Goal: Task Accomplishment & Management: Manage account settings

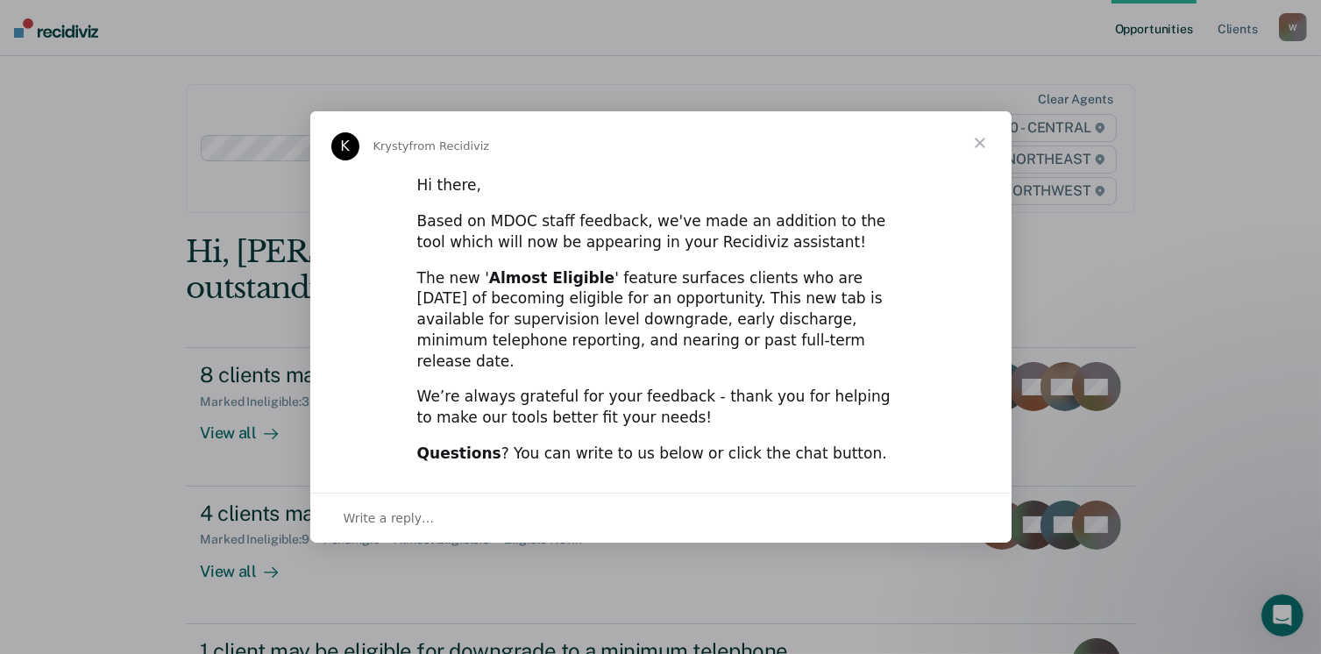
click at [988, 155] on span "Close" at bounding box center [980, 142] width 63 height 63
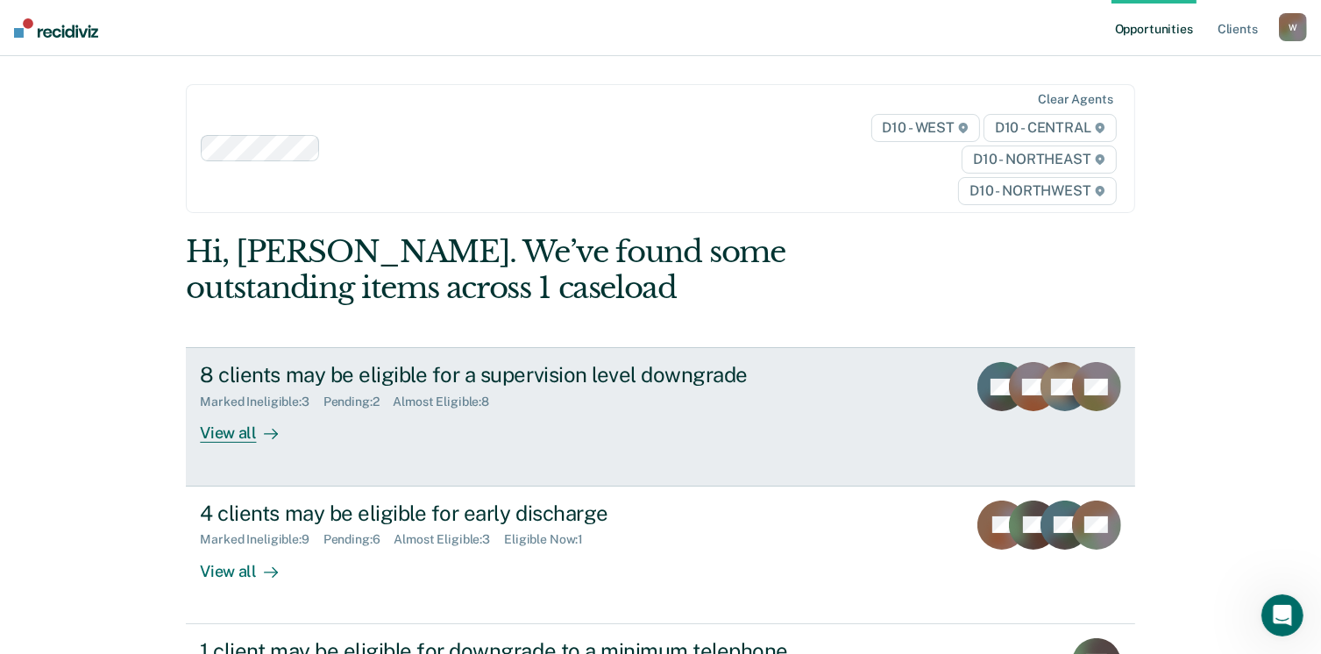
click at [496, 397] on div "Almost Eligible : 8" at bounding box center [449, 402] width 110 height 15
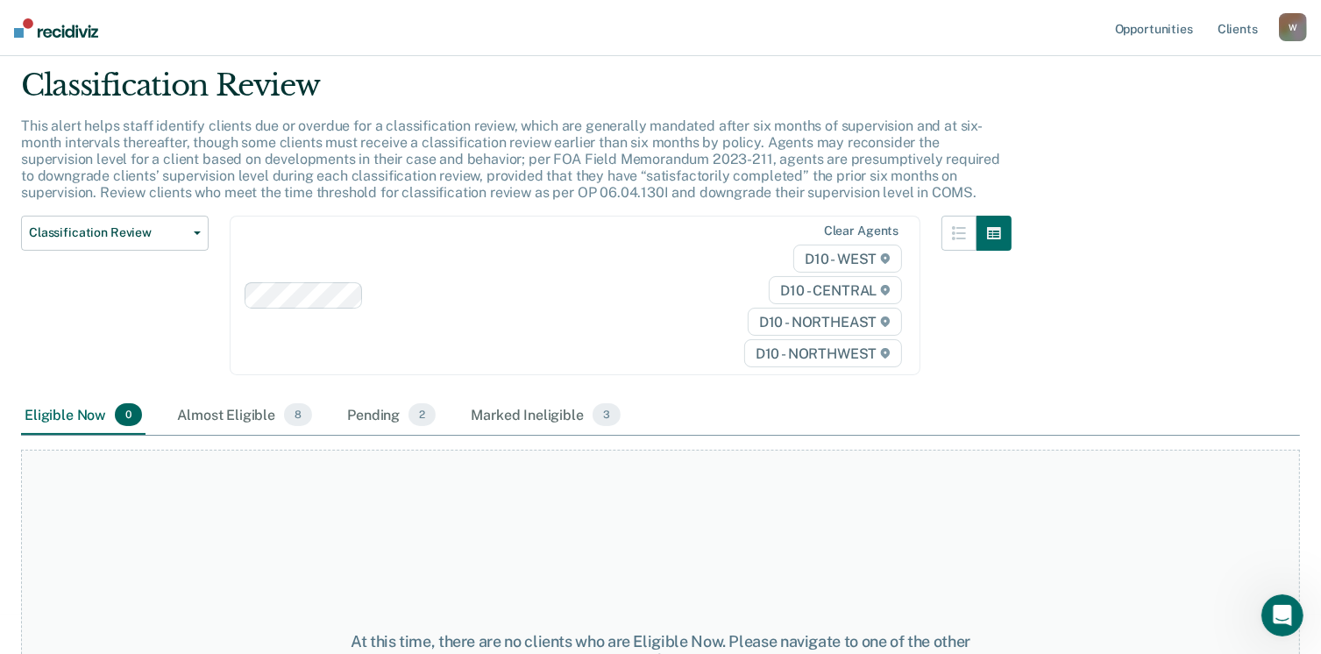
scroll to position [50, 0]
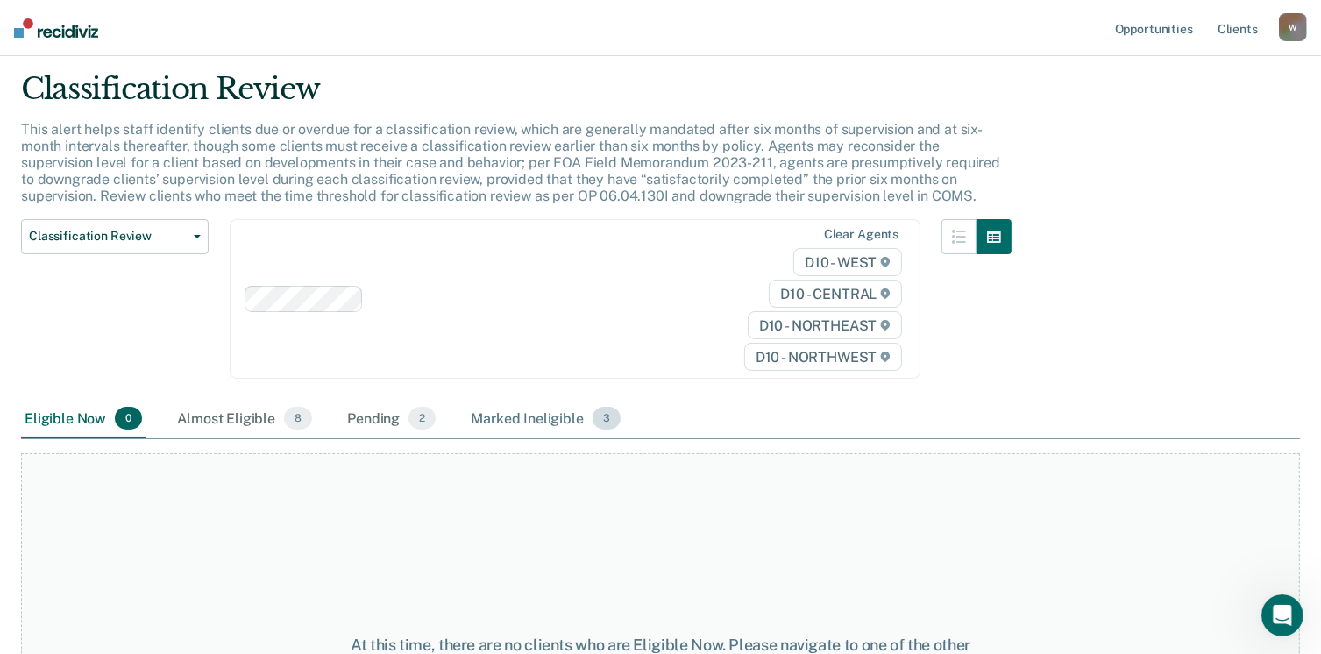
click at [554, 423] on div "Marked Ineligible 3" at bounding box center [545, 419] width 157 height 39
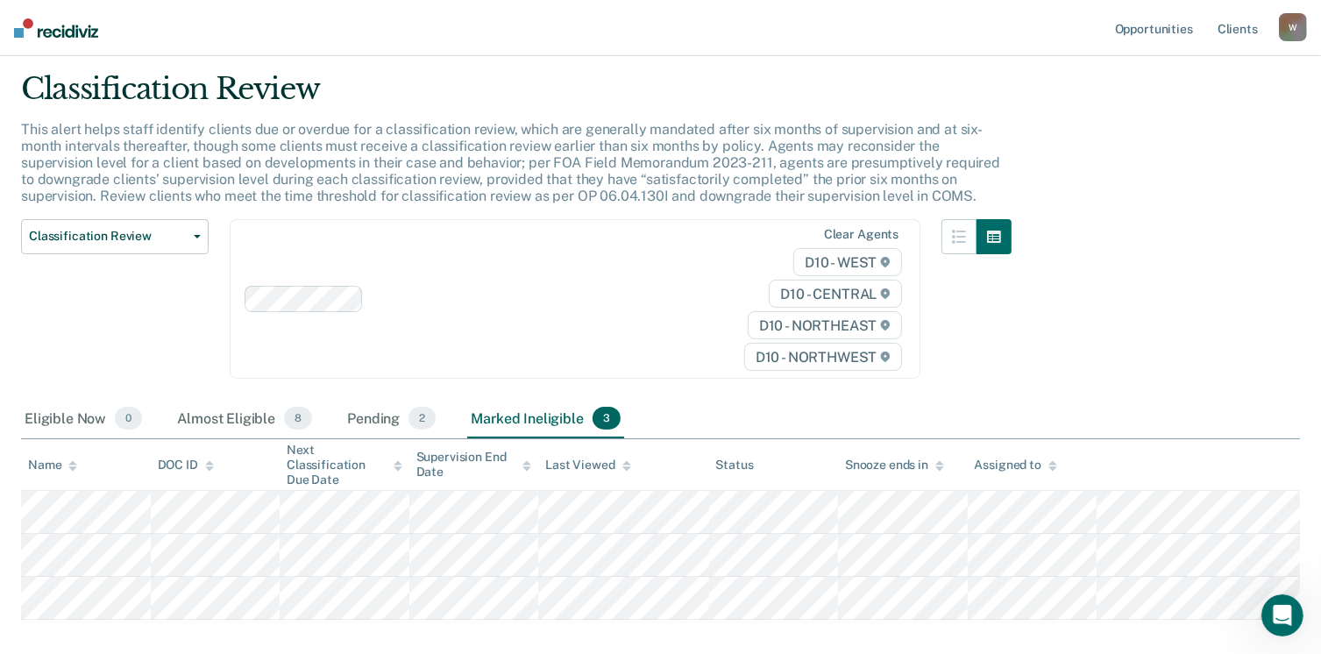
click at [1290, 22] on div "W" at bounding box center [1293, 27] width 28 height 28
click at [1250, 32] on link "Client s" at bounding box center [1237, 28] width 47 height 56
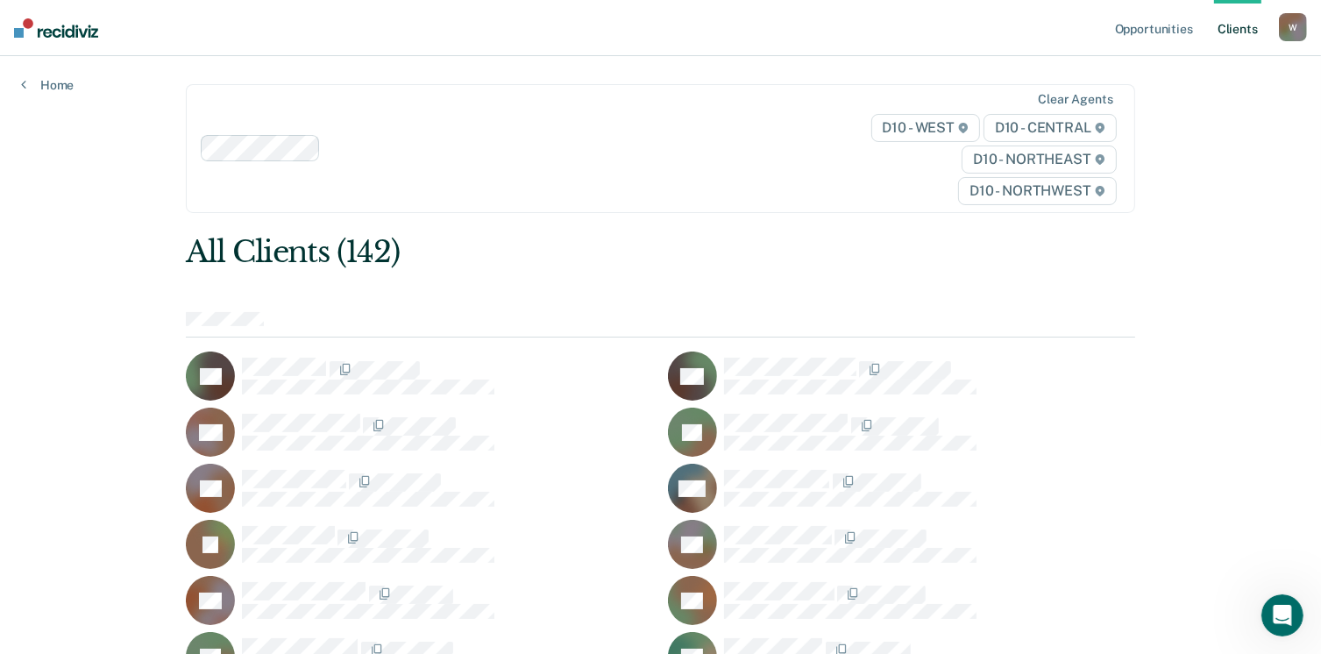
click at [1288, 32] on div "W" at bounding box center [1293, 27] width 28 height 28
click at [1198, 72] on link "Profile" at bounding box center [1222, 71] width 141 height 15
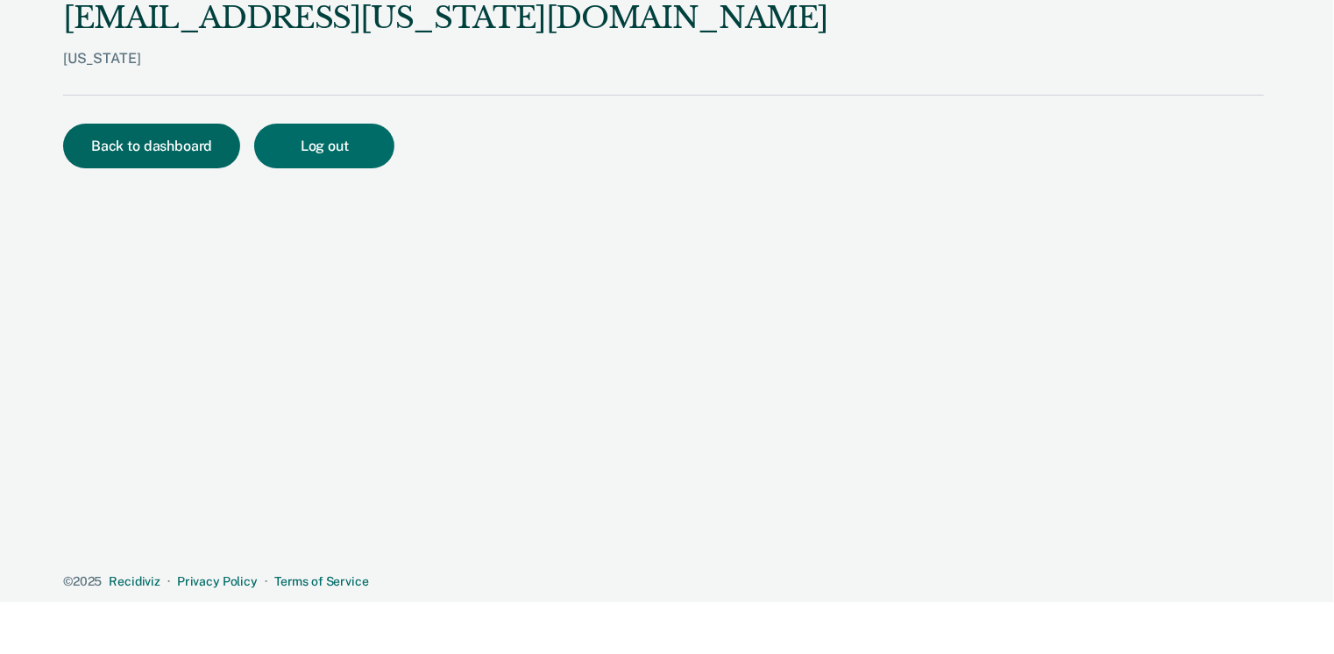
click at [186, 152] on button "Back to dashboard" at bounding box center [151, 146] width 177 height 45
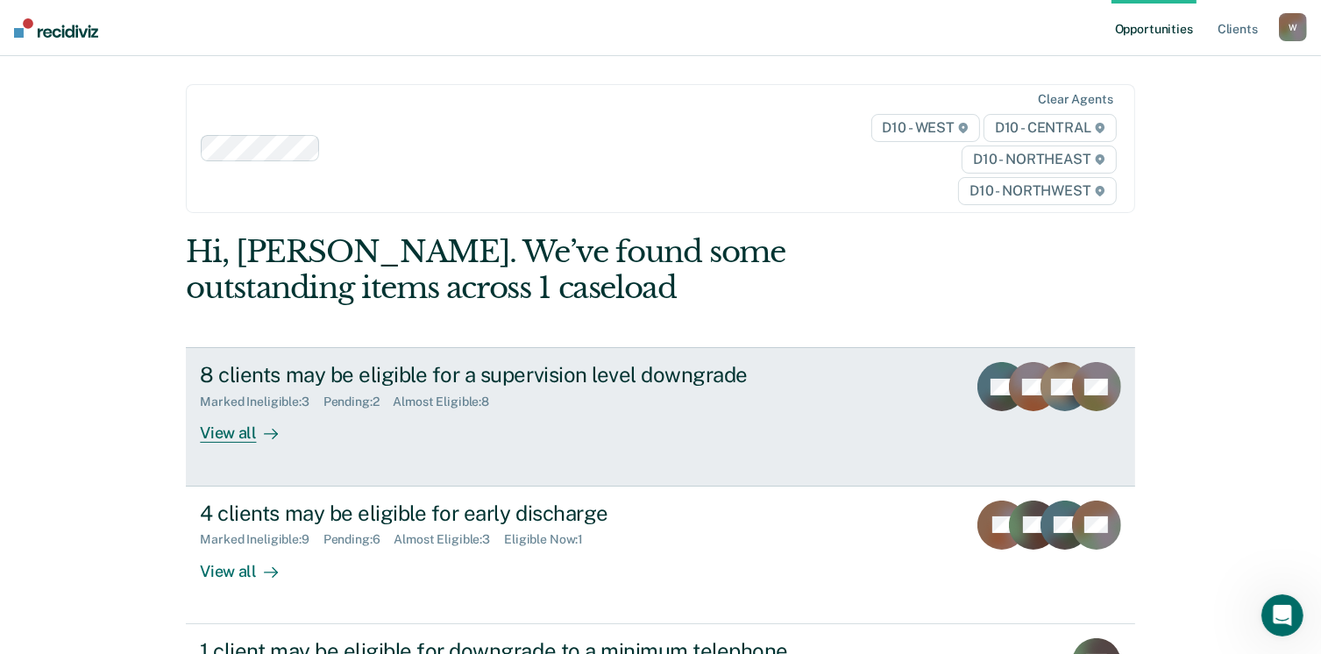
scroll to position [238, 0]
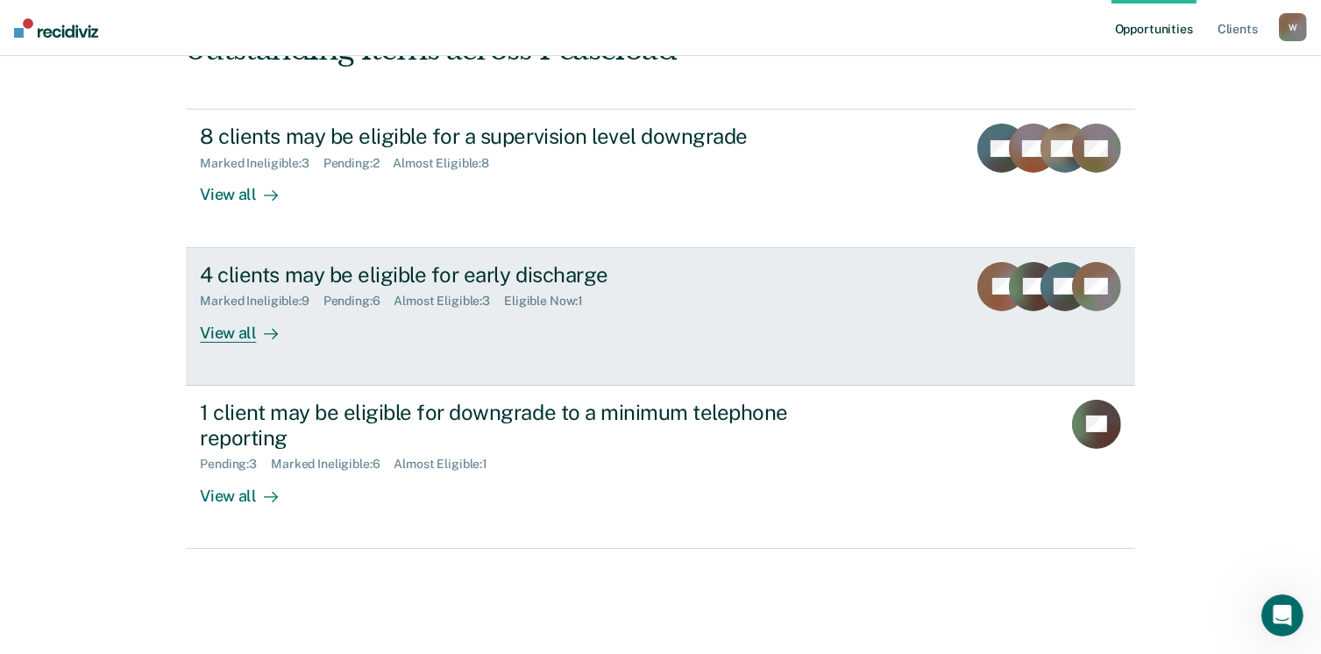
click at [350, 269] on div "4 clients may be eligible for early discharge" at bounding box center [507, 274] width 615 height 25
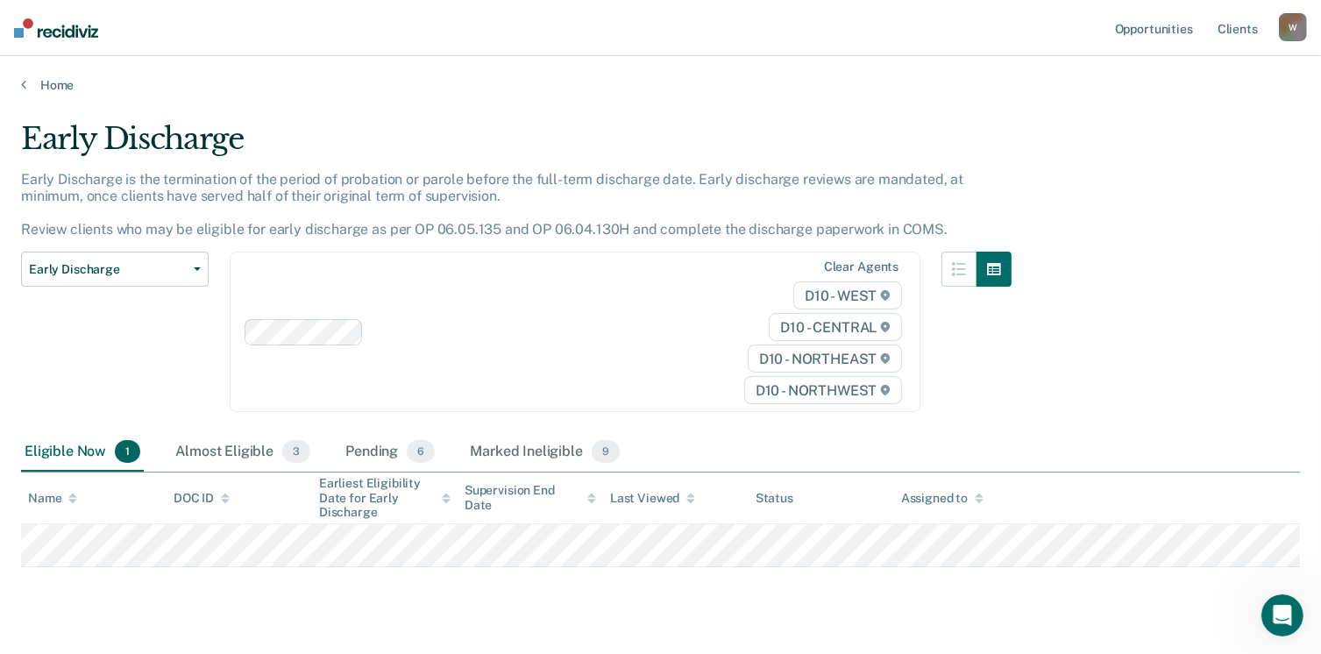
scroll to position [37, 0]
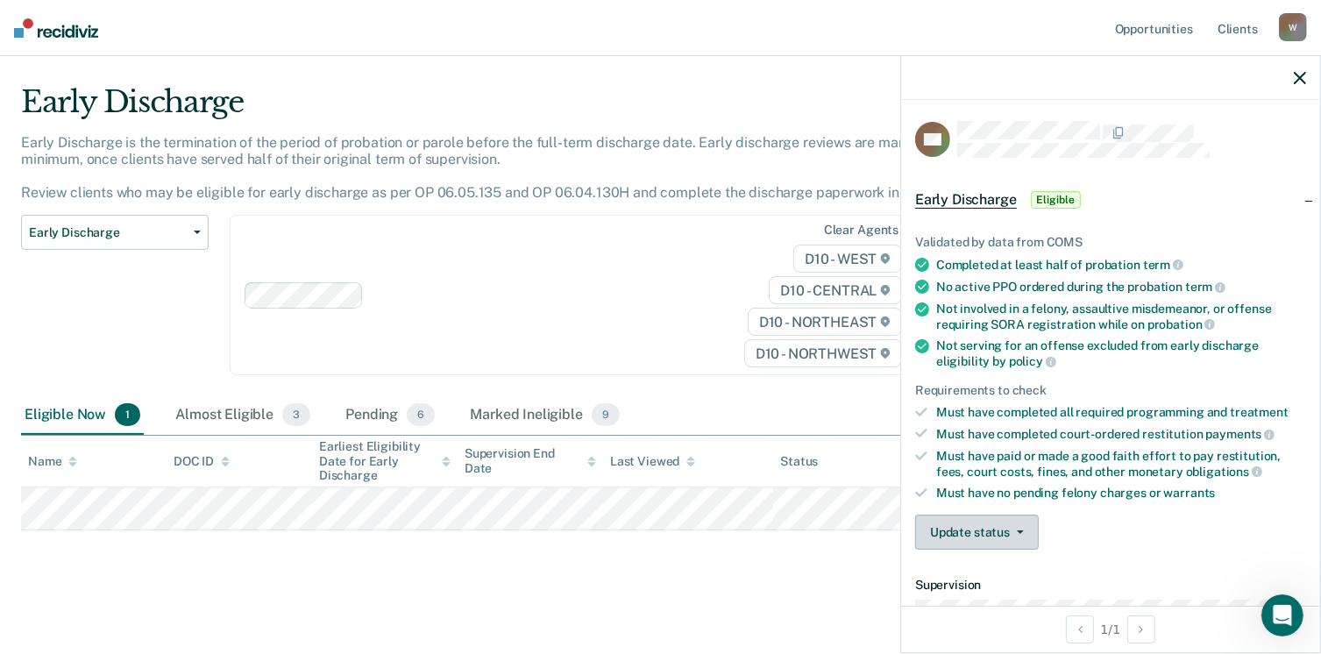
click at [969, 541] on button "Update status" at bounding box center [977, 532] width 124 height 35
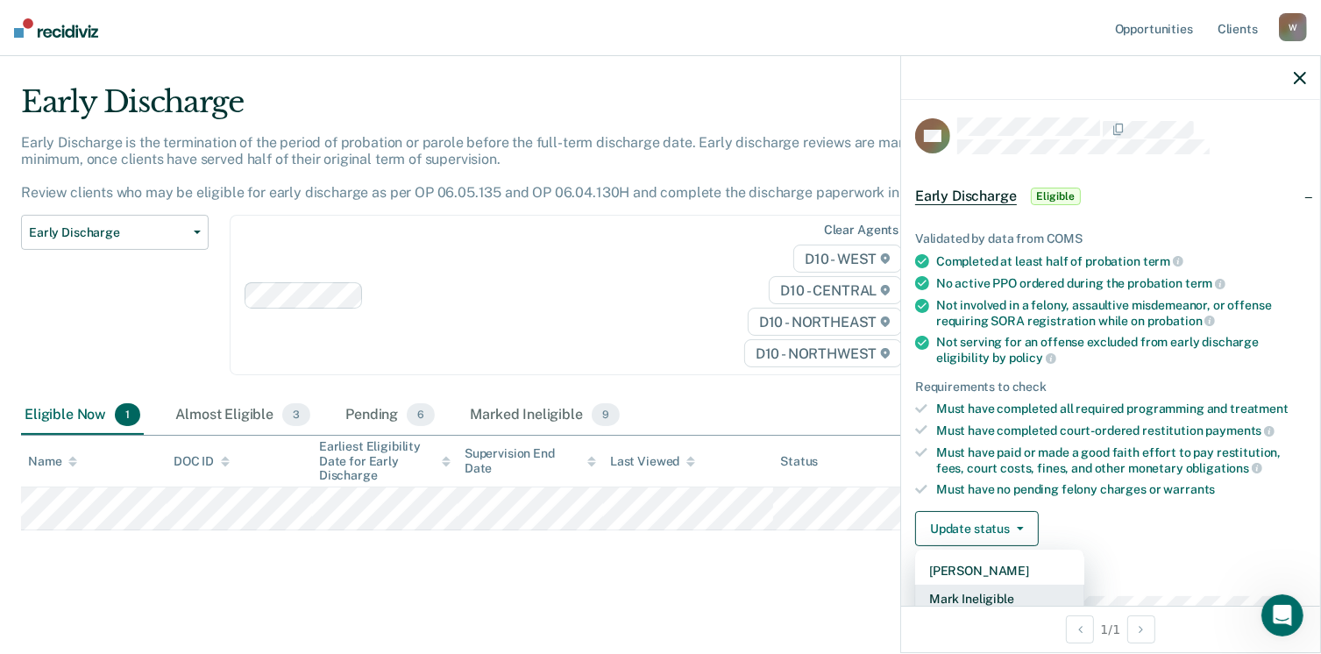
click at [975, 592] on button "Mark Ineligible" at bounding box center [999, 599] width 169 height 28
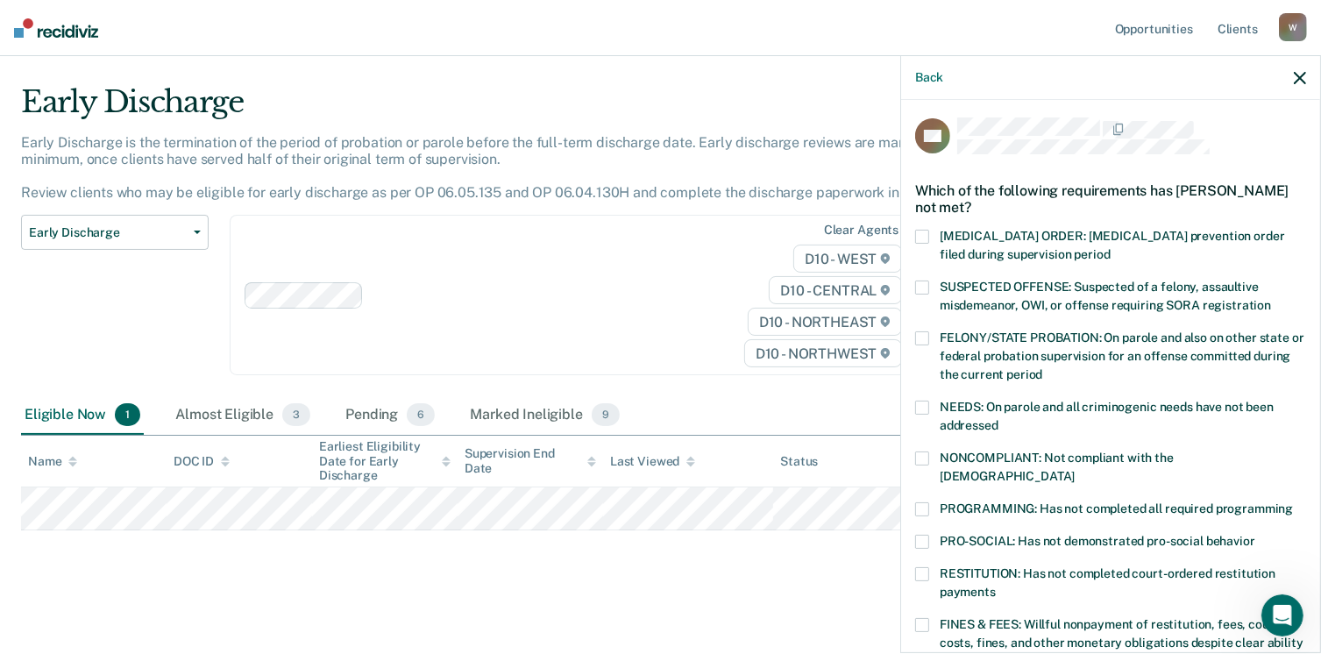
click at [926, 455] on span at bounding box center [922, 458] width 14 height 14
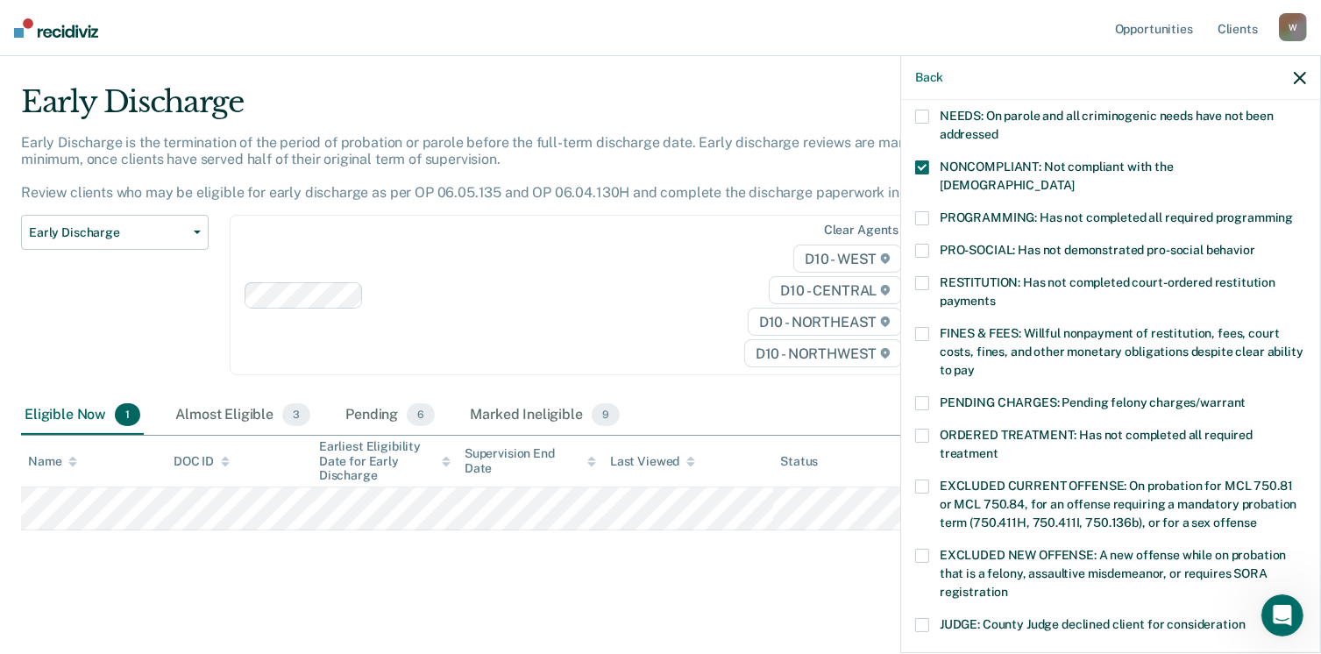
scroll to position [567, 0]
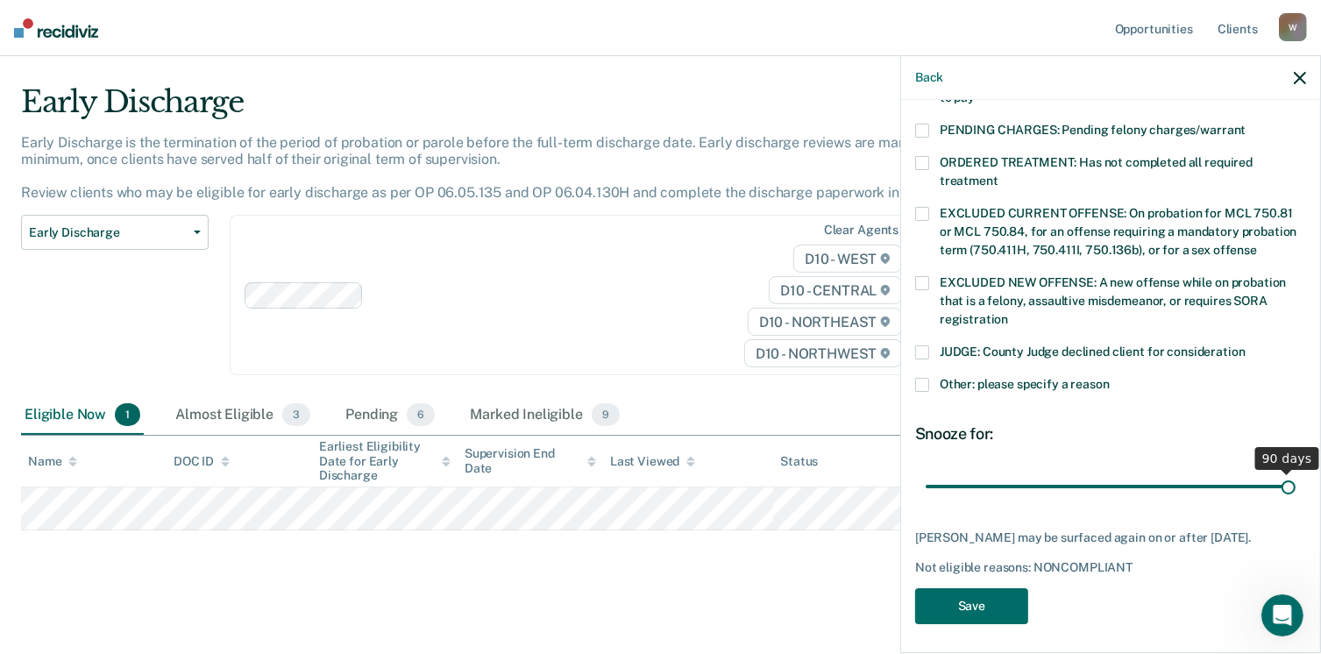
drag, startPoint x: 1045, startPoint y: 464, endPoint x: 1340, endPoint y: 484, distance: 295.3
type input "90"
click at [1296, 484] on input "range" at bounding box center [1111, 487] width 370 height 31
click at [1004, 608] on button "Save" at bounding box center [971, 606] width 113 height 36
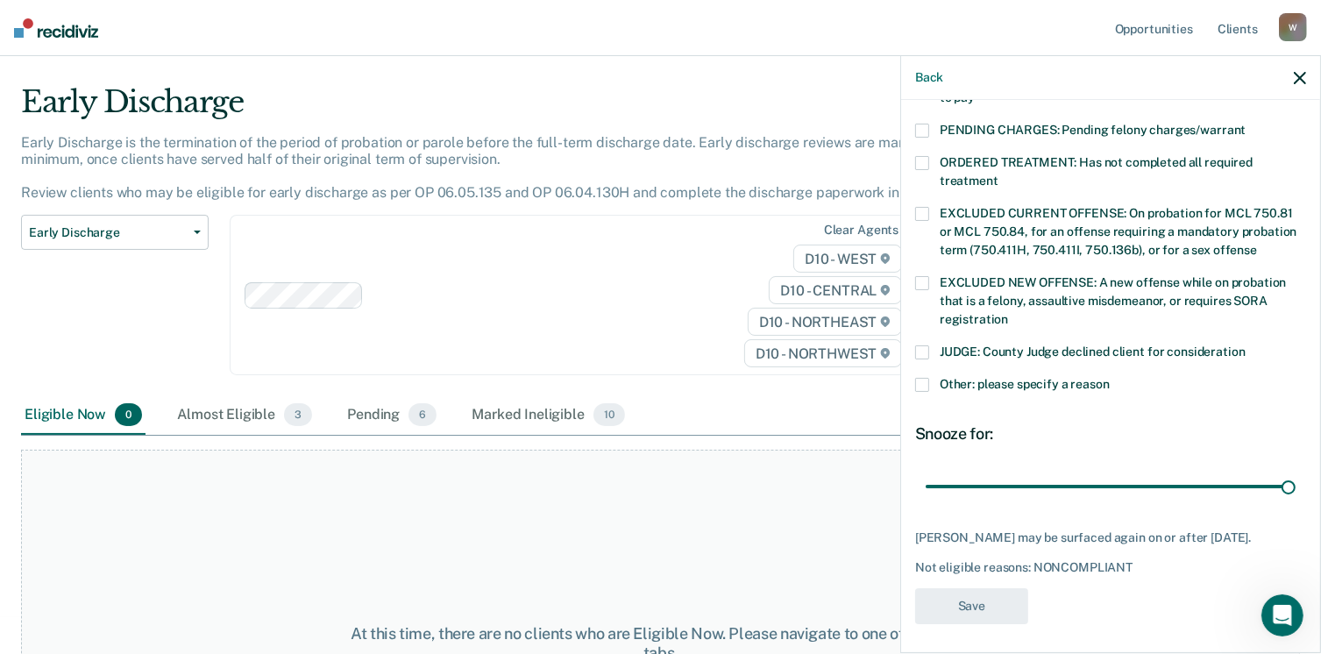
scroll to position [453, 0]
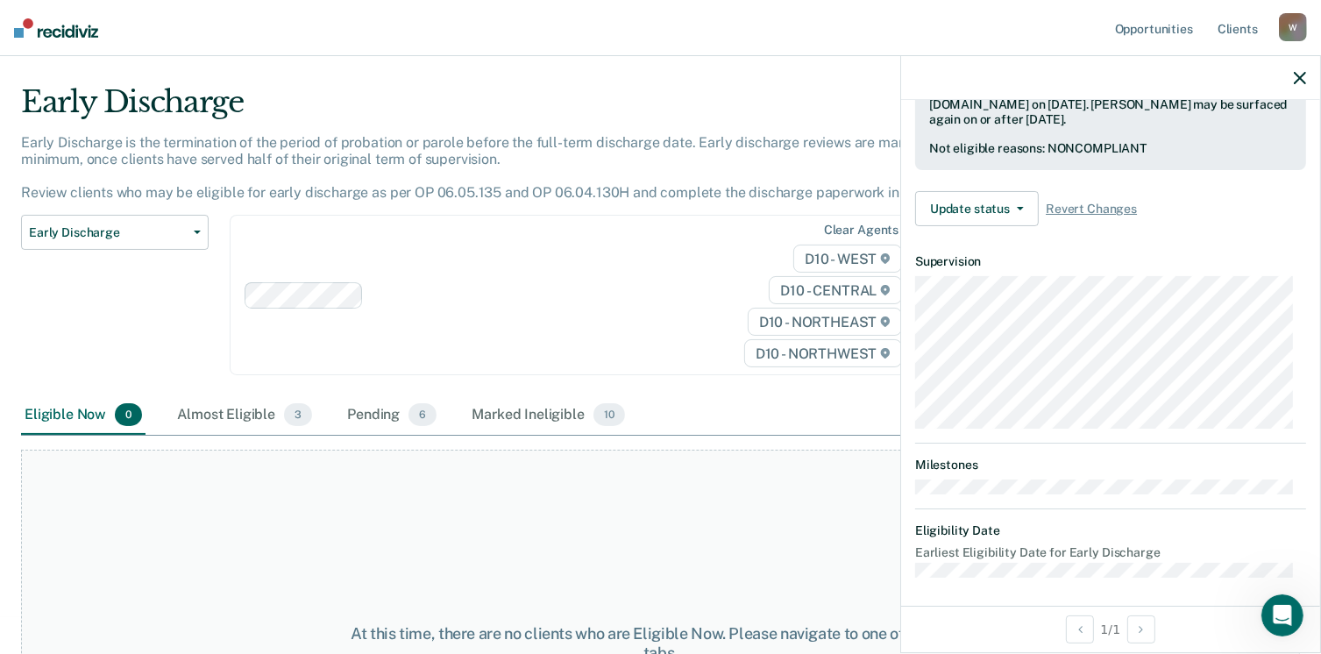
drag, startPoint x: 1295, startPoint y: 80, endPoint x: 1295, endPoint y: 69, distance: 10.5
click at [1295, 69] on div at bounding box center [1110, 78] width 419 height 44
click at [1295, 70] on button "button" at bounding box center [1300, 77] width 12 height 15
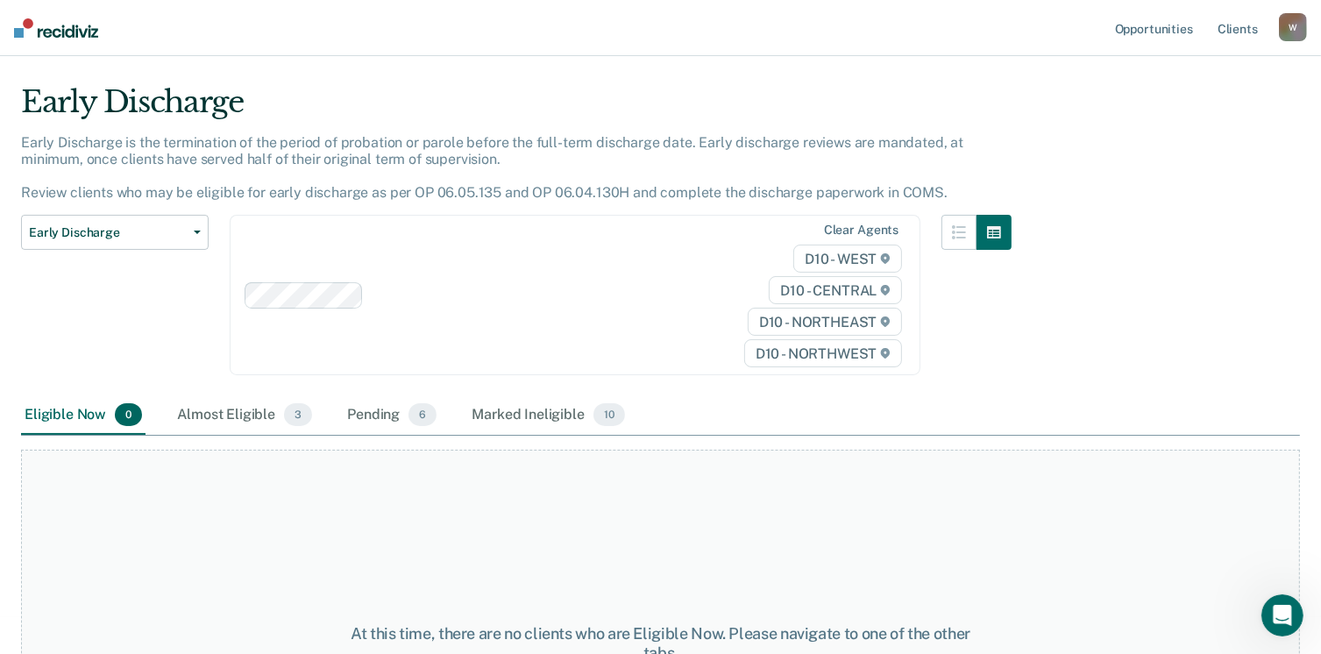
click at [1294, 25] on div "W" at bounding box center [1293, 27] width 28 height 28
click at [1218, 68] on link "Profile" at bounding box center [1222, 71] width 141 height 15
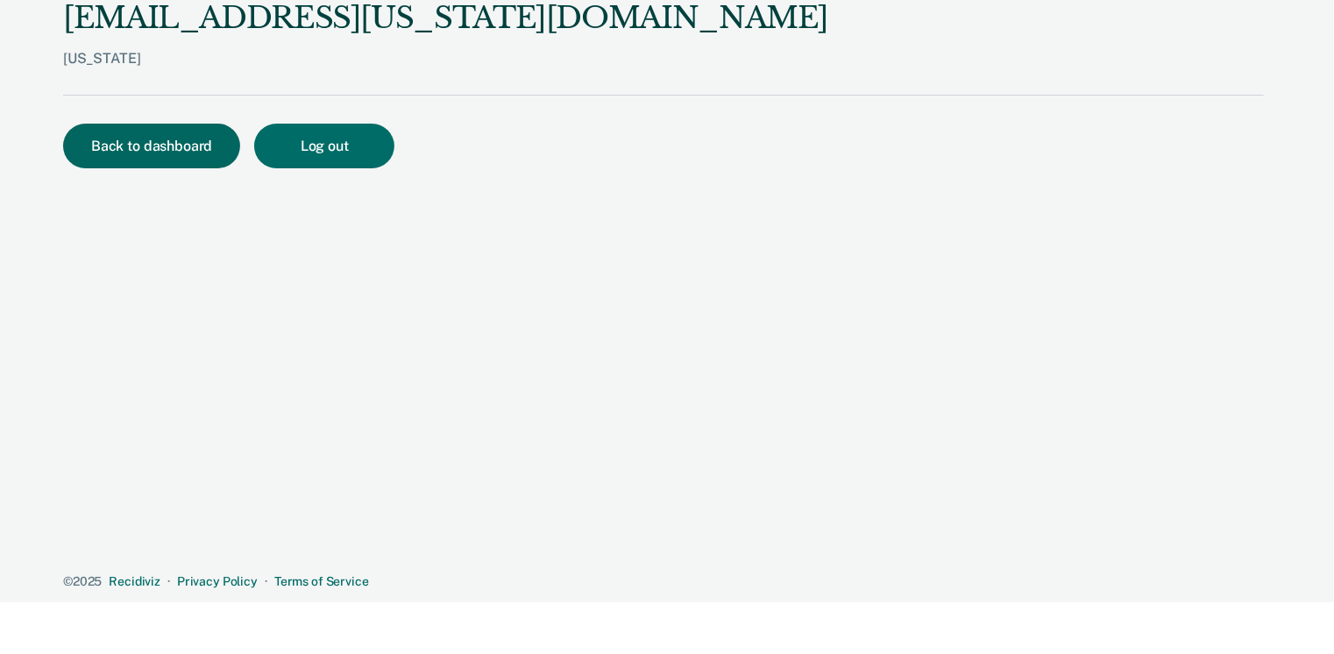
click at [200, 134] on button "Back to dashboard" at bounding box center [151, 146] width 177 height 45
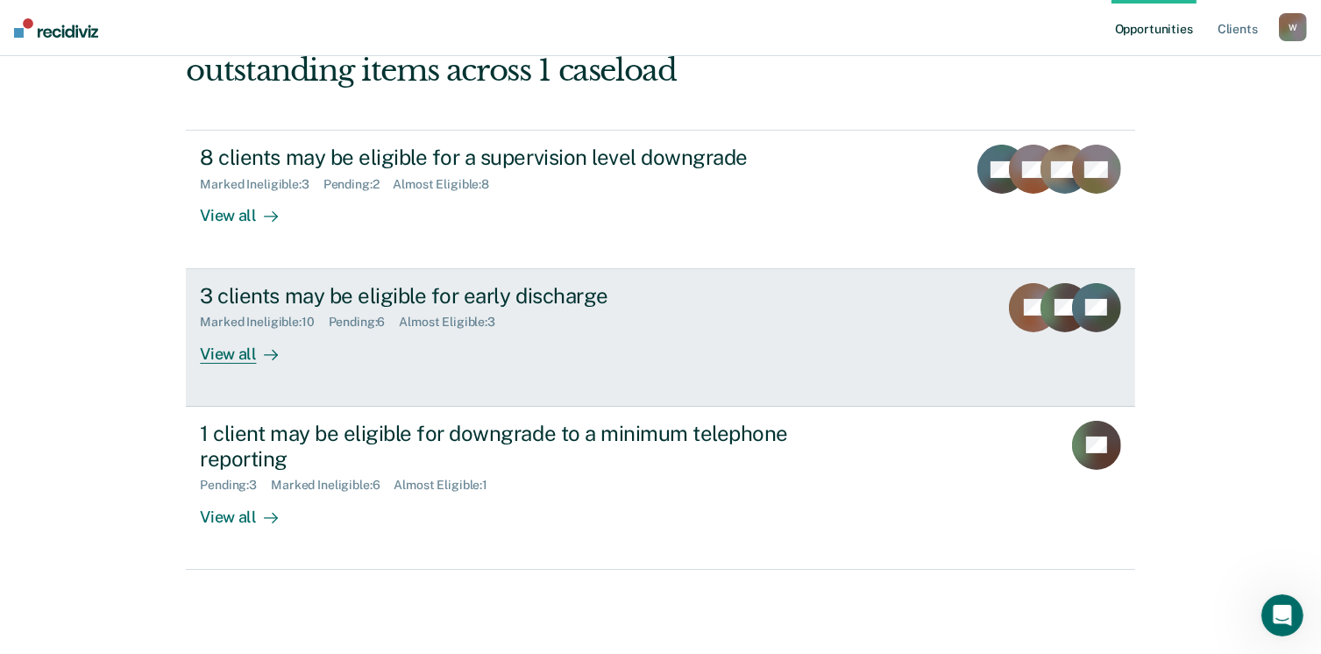
scroll to position [238, 0]
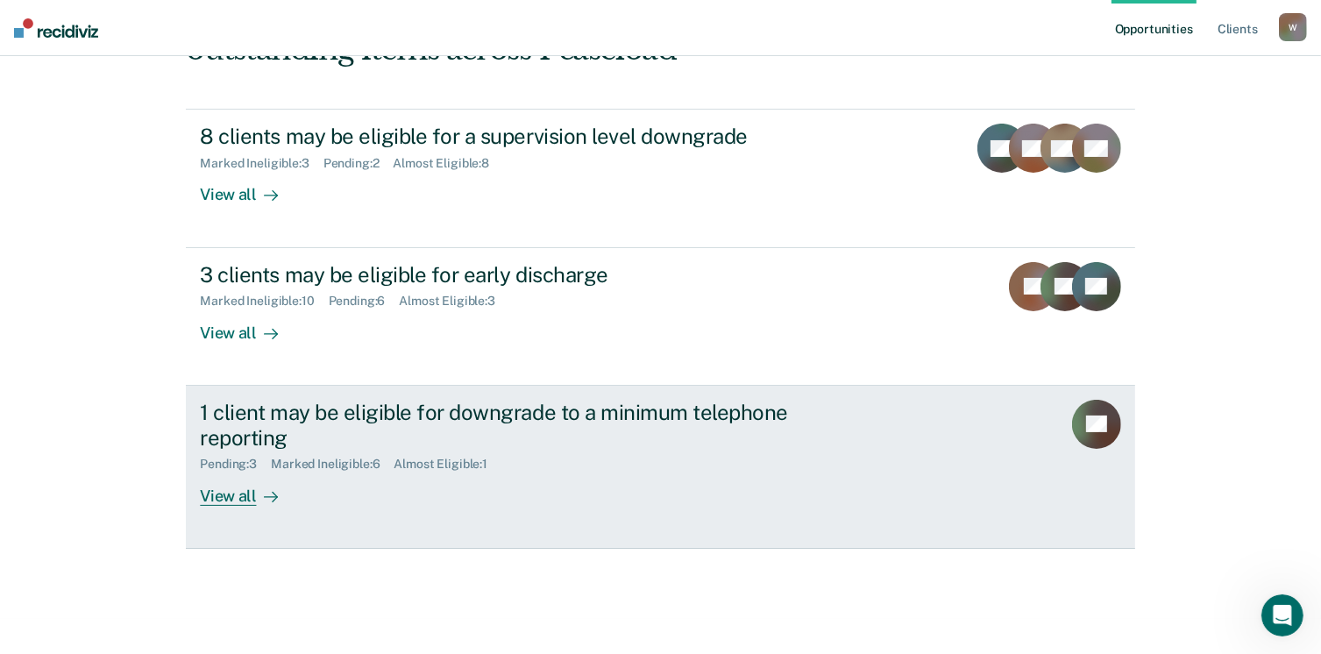
click at [301, 413] on div "1 client may be eligible for downgrade to a minimum telephone reporting" at bounding box center [507, 425] width 615 height 51
